Goal: Information Seeking & Learning: Find specific fact

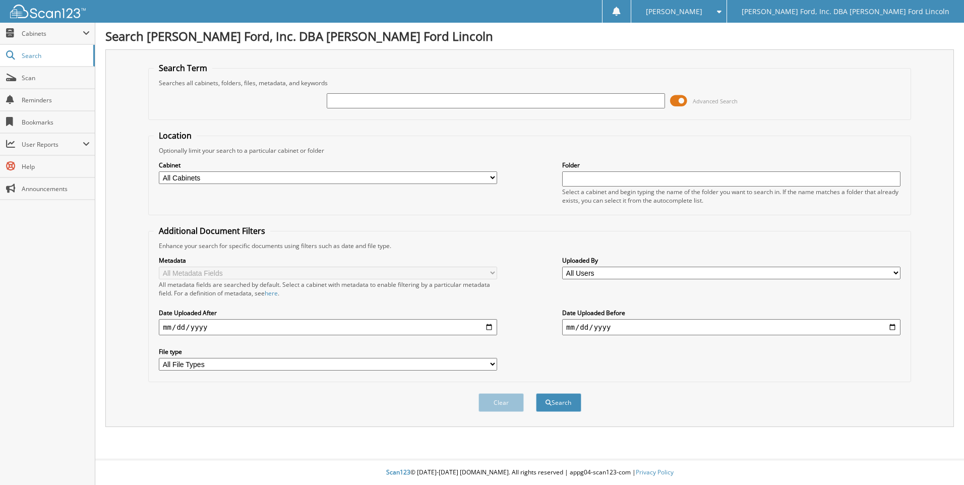
click at [398, 98] on input "text" at bounding box center [496, 100] width 338 height 15
type input "[PERSON_NAME]"
click at [536, 393] on button "Search" at bounding box center [558, 402] width 45 height 19
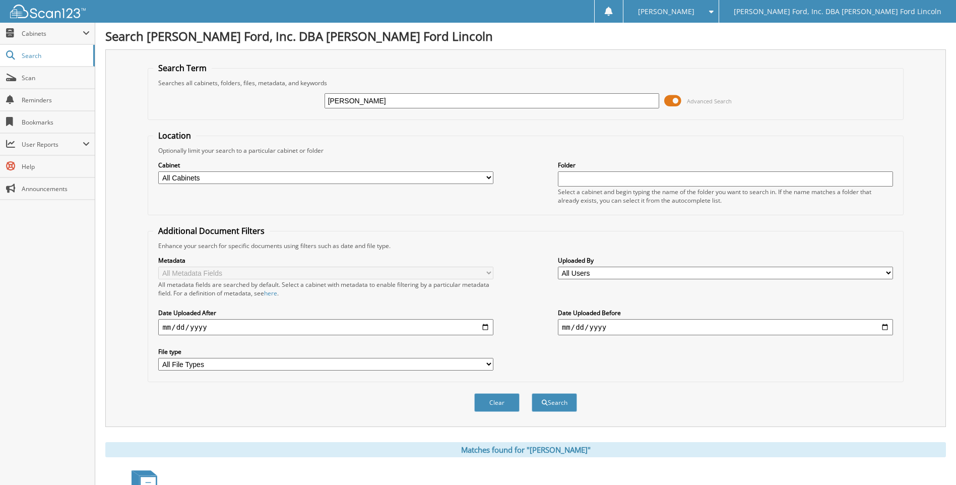
scroll to position [202, 0]
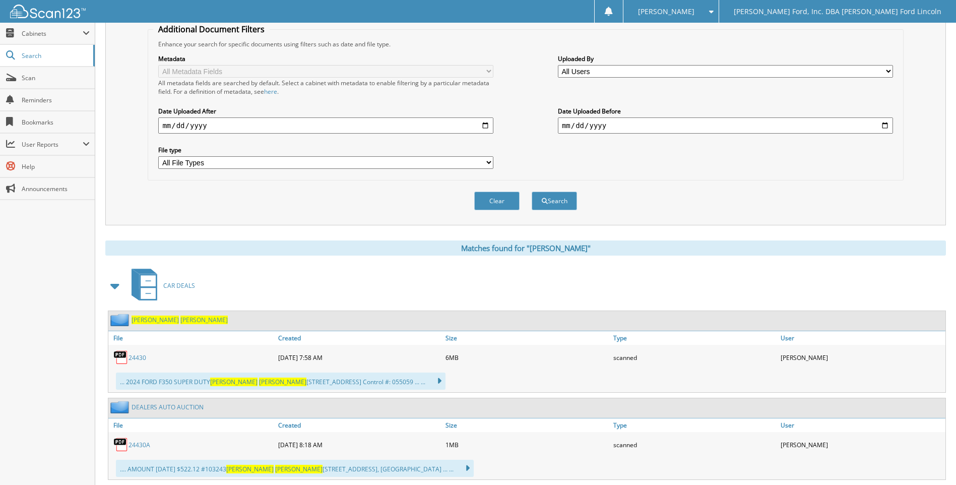
click at [132, 354] on link "24430" at bounding box center [138, 357] width 18 height 9
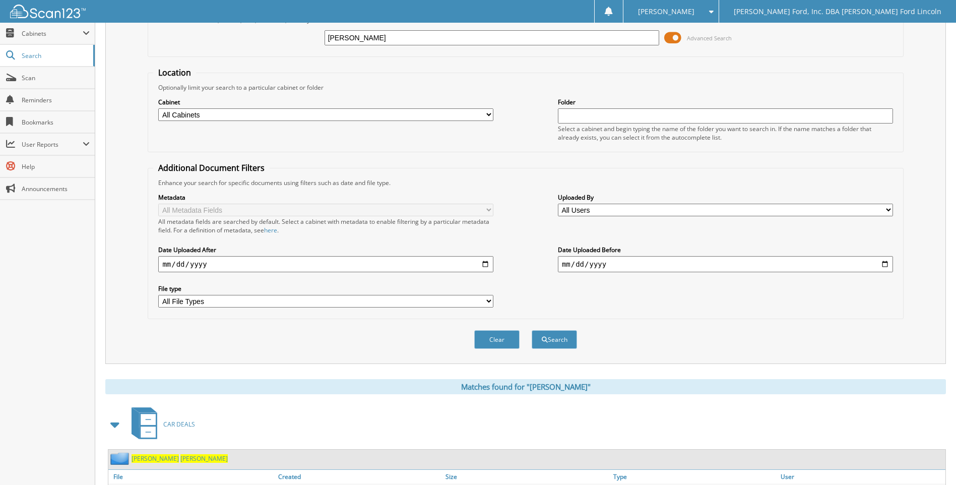
scroll to position [0, 0]
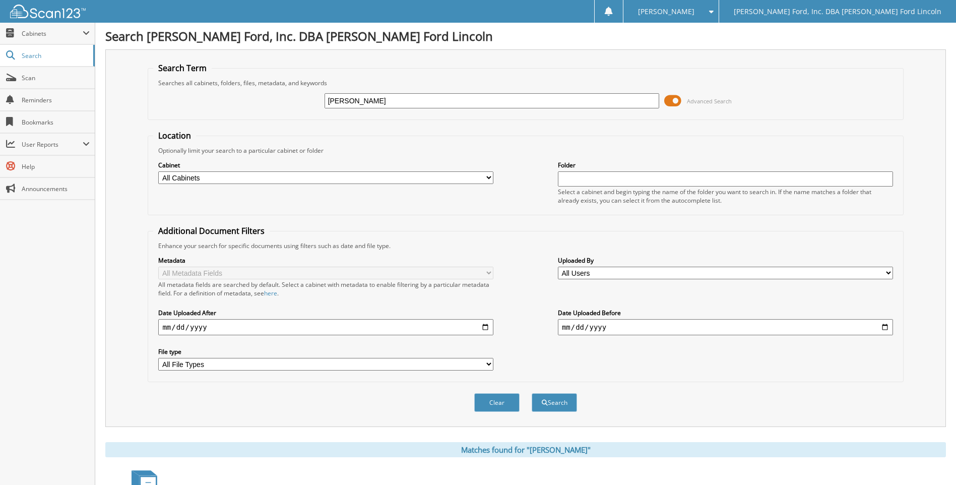
drag, startPoint x: 294, startPoint y: 92, endPoint x: 165, endPoint y: 78, distance: 129.3
click at [165, 87] on div "RONALD MARTIN Advanced Search" at bounding box center [525, 100] width 744 height 27
type input "MAUEL HERNANDEZ"
click at [532, 393] on button "Search" at bounding box center [554, 402] width 45 height 19
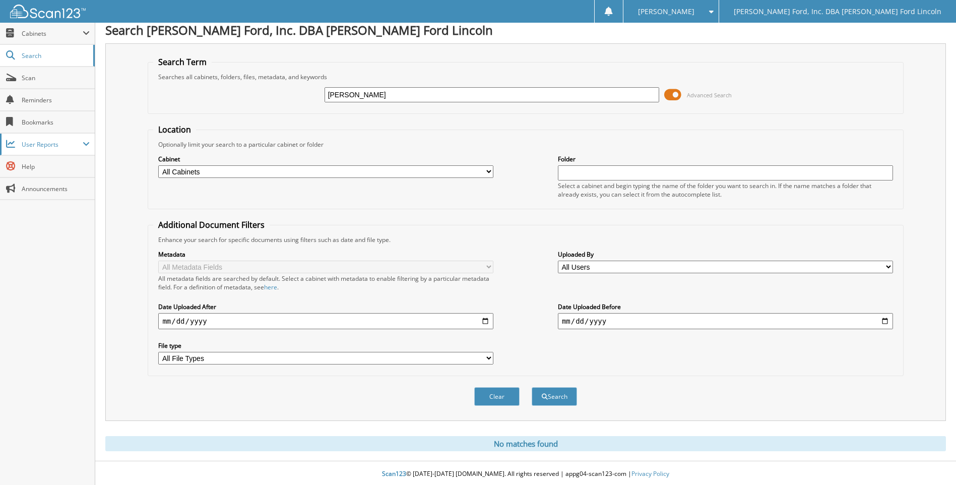
scroll to position [8, 0]
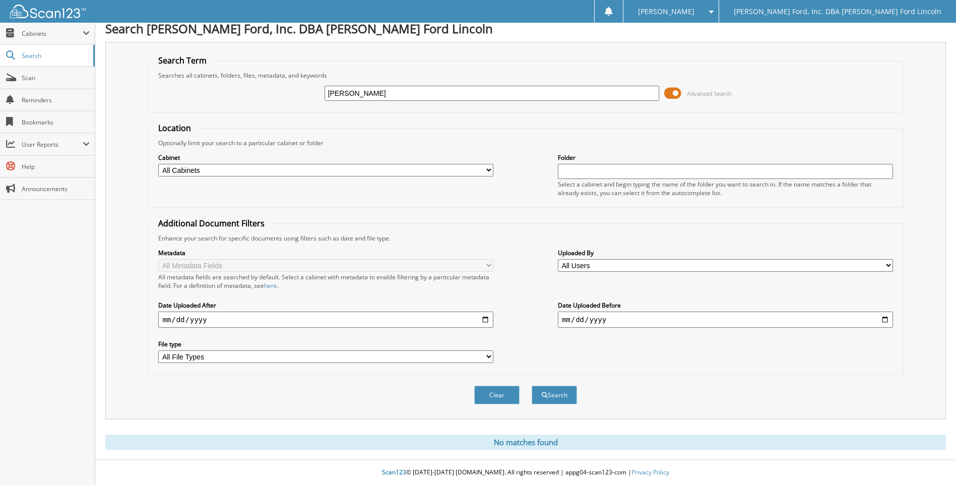
click at [337, 92] on input "MAUEL HERNANDEZ" at bounding box center [492, 93] width 335 height 15
type input "MANUEL HERNANDEZ"
click at [532, 386] on button "Search" at bounding box center [554, 395] width 45 height 19
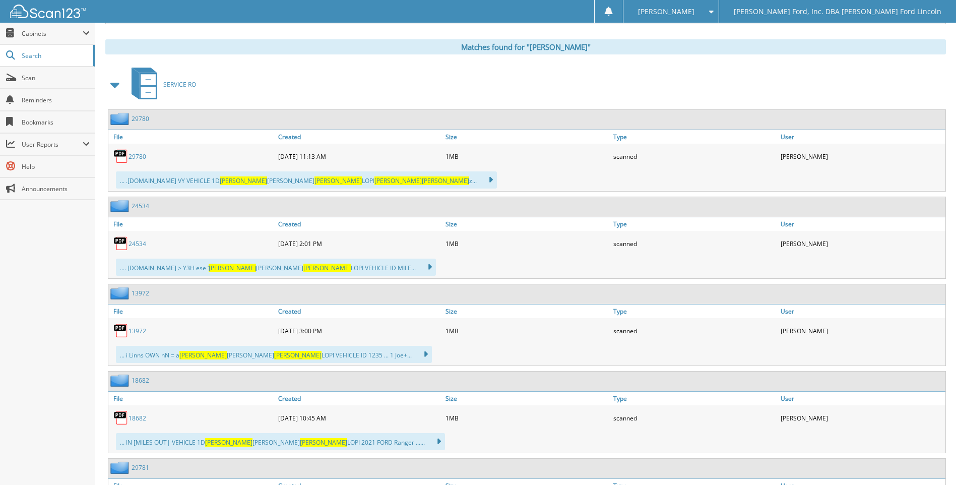
scroll to position [403, 0]
click at [113, 84] on span at bounding box center [115, 84] width 14 height 18
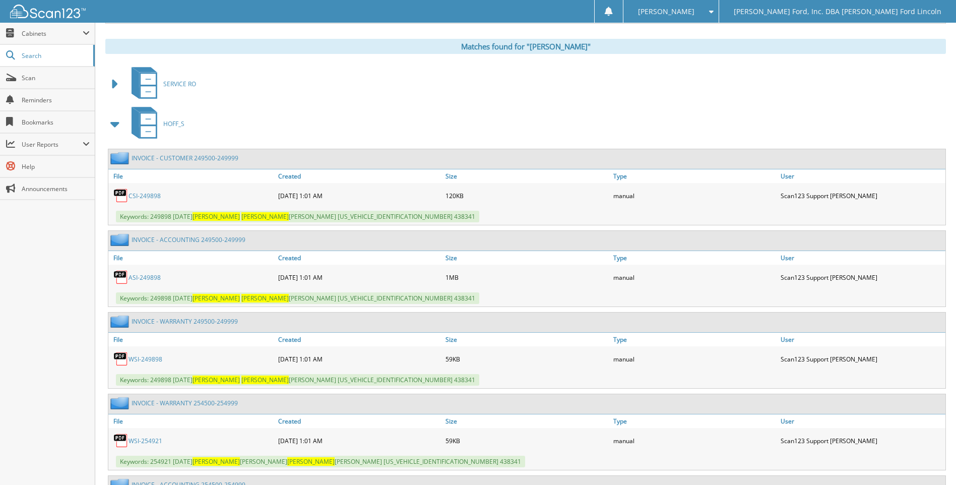
click at [112, 126] on span at bounding box center [115, 124] width 14 height 18
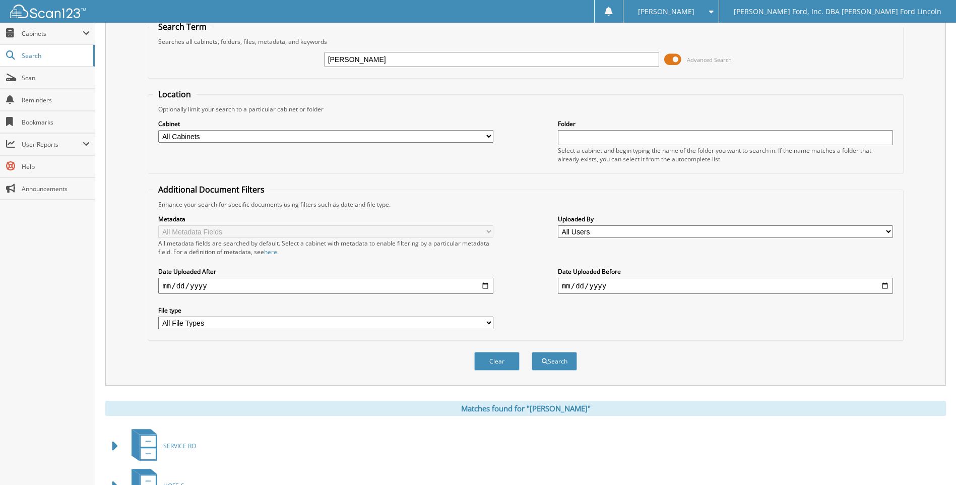
scroll to position [0, 0]
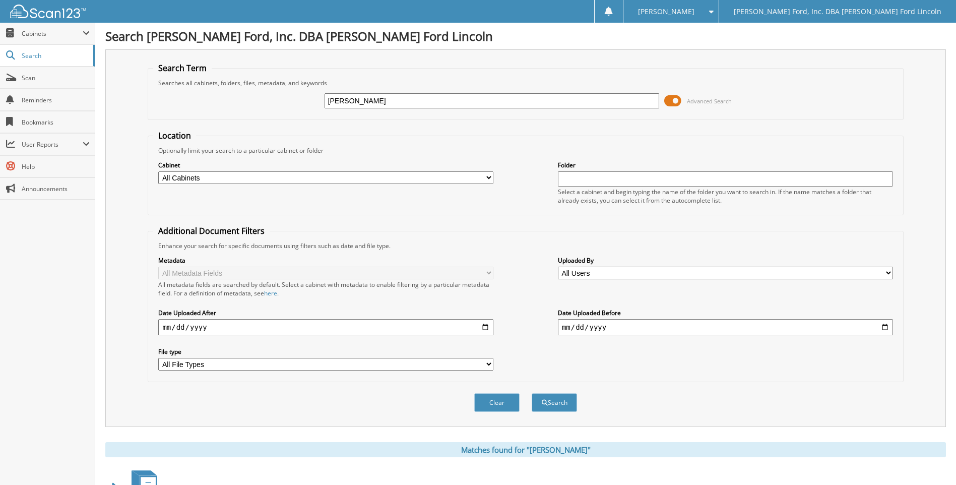
click at [413, 101] on input "MANUEL HERNANDEZ" at bounding box center [492, 100] width 335 height 15
type input "MANUEL HERNANDEZ LOPEZ"
click at [532, 393] on button "Search" at bounding box center [554, 402] width 45 height 19
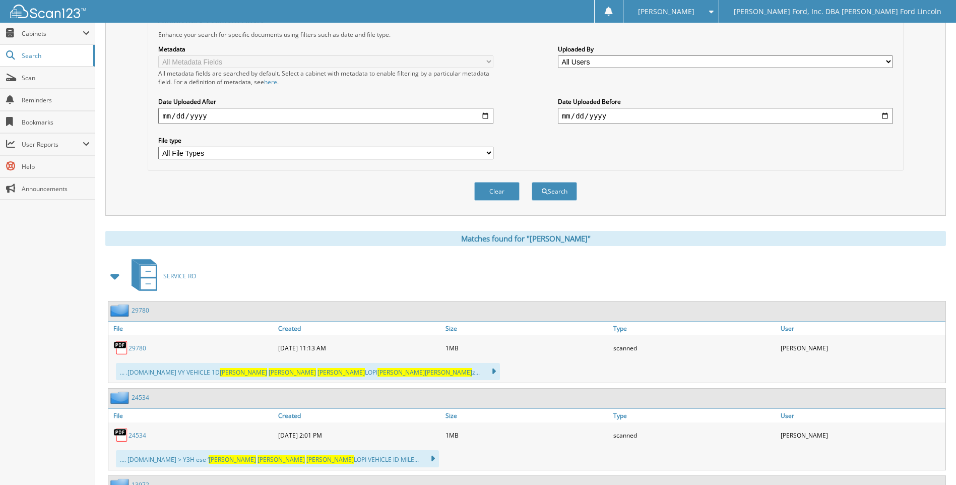
scroll to position [302, 0]
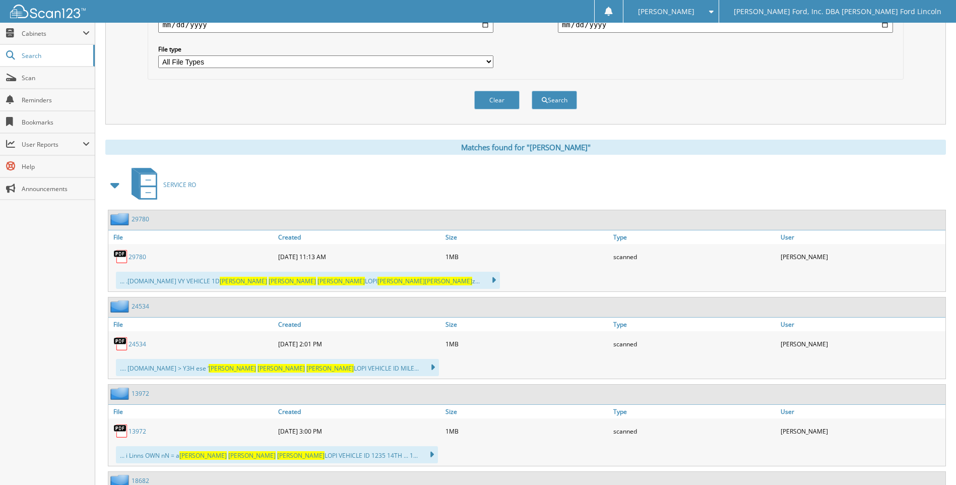
click at [116, 182] on span at bounding box center [115, 185] width 14 height 18
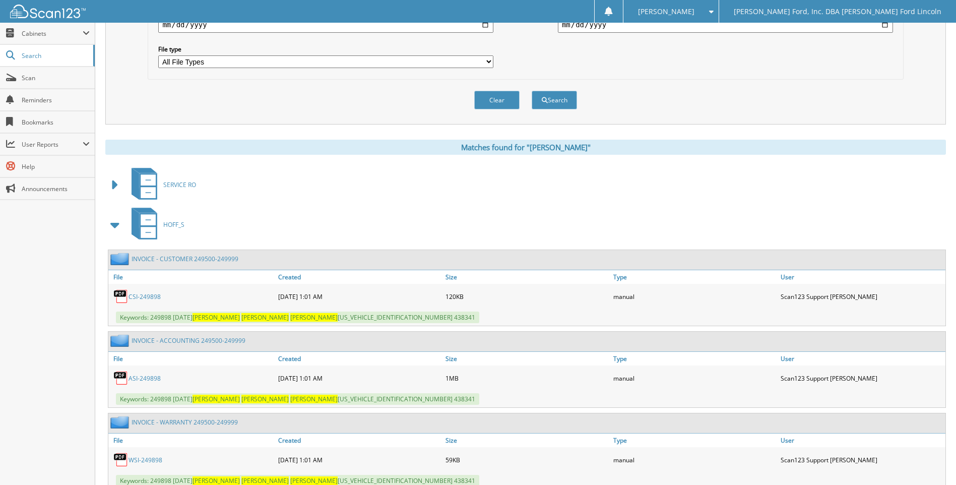
click at [114, 225] on span at bounding box center [115, 225] width 14 height 18
